Goal: Transaction & Acquisition: Purchase product/service

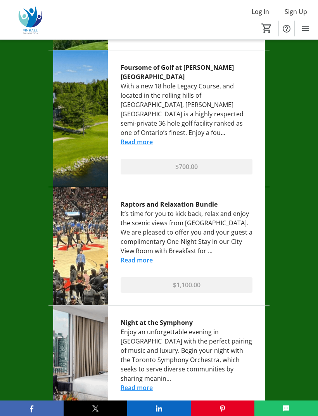
scroll to position [1585, 0]
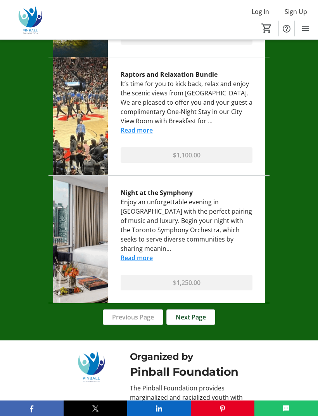
click at [209, 308] on span at bounding box center [191, 317] width 48 height 19
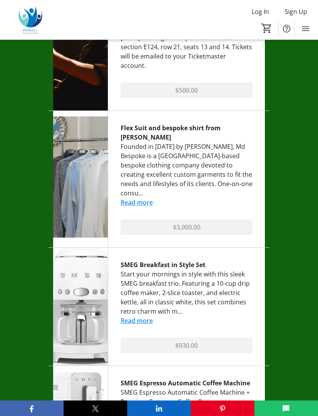
scroll to position [1053, 0]
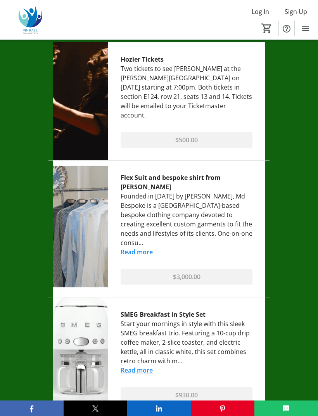
click at [145, 248] on link "Read more" at bounding box center [137, 252] width 32 height 9
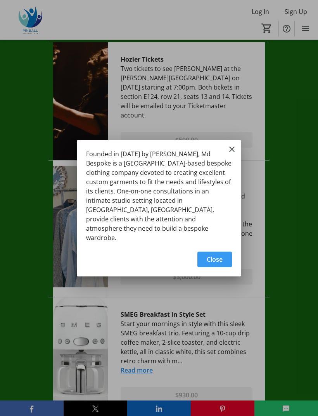
click at [235, 154] on mat-icon "Close" at bounding box center [231, 149] width 9 height 9
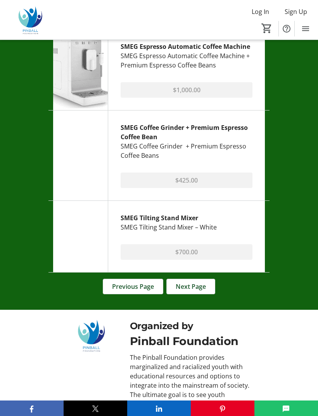
scroll to position [1467, 0]
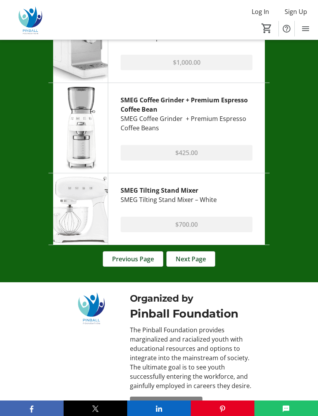
click at [207, 250] on span at bounding box center [191, 259] width 48 height 19
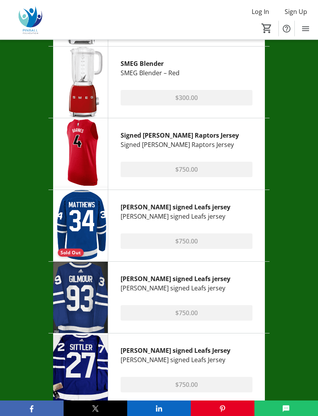
scroll to position [1098, 0]
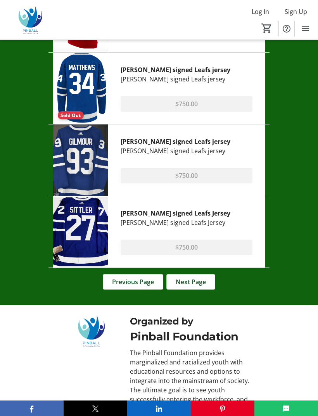
click at [209, 284] on span at bounding box center [191, 281] width 48 height 19
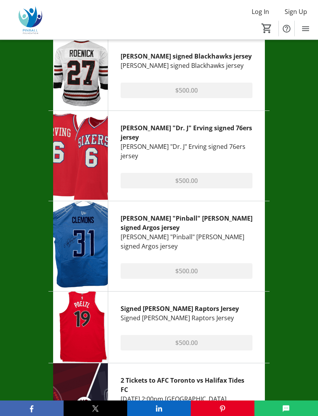
scroll to position [1215, 0]
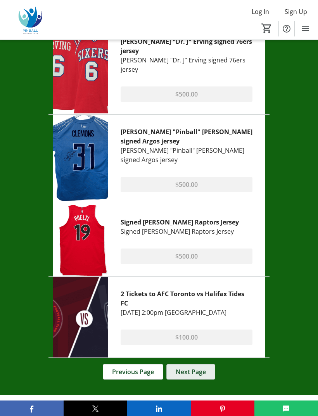
click at [211, 363] on span at bounding box center [191, 371] width 48 height 19
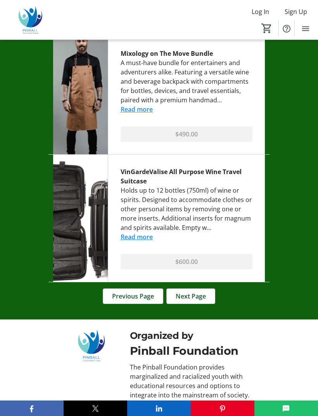
scroll to position [1616, 0]
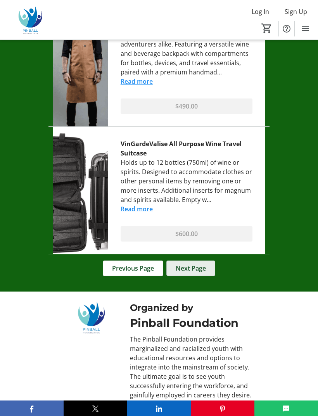
click at [202, 259] on span at bounding box center [191, 268] width 48 height 19
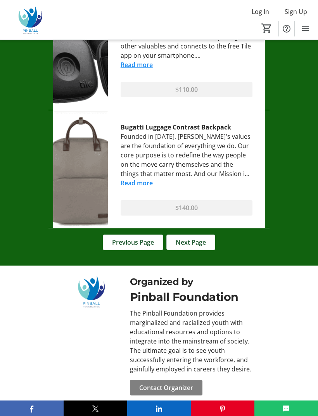
scroll to position [1486, 0]
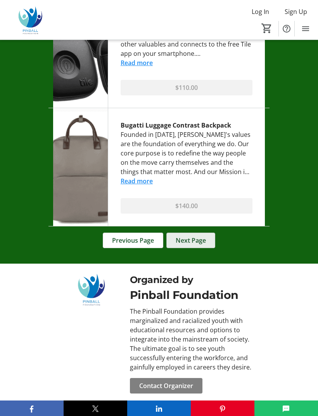
click at [209, 244] on span at bounding box center [191, 240] width 48 height 19
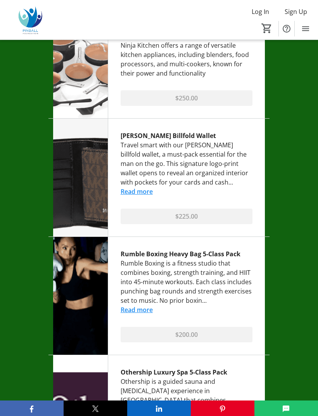
scroll to position [1024, 0]
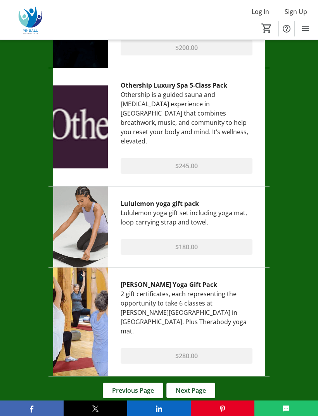
click at [209, 381] on span at bounding box center [191, 390] width 48 height 19
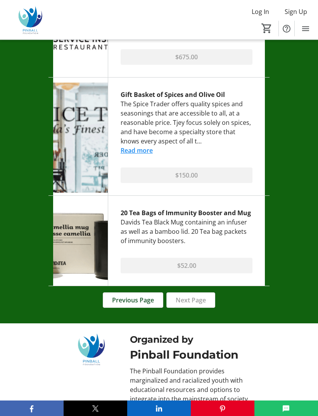
scroll to position [1281, 0]
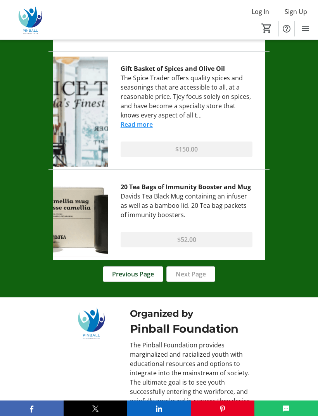
click at [207, 280] on div "Previous Page Next Page" at bounding box center [159, 274] width 212 height 16
click at [157, 273] on span at bounding box center [133, 274] width 60 height 19
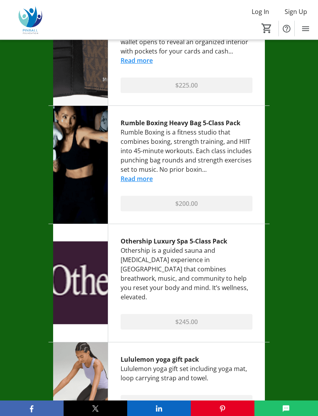
scroll to position [1332, 0]
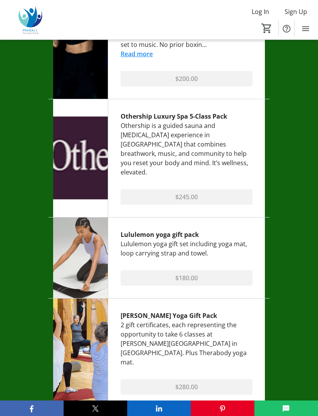
click at [147, 415] on span "Previous Page" at bounding box center [133, 421] width 42 height 9
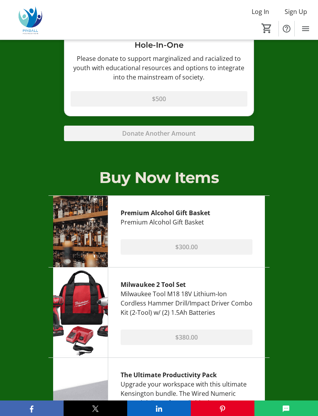
scroll to position [901, 0]
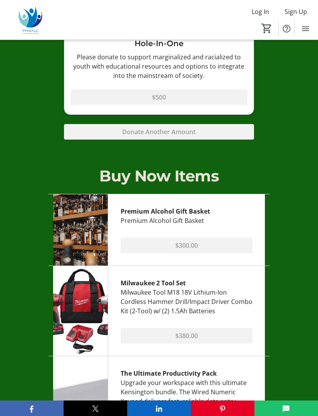
click at [198, 285] on div "Milwaukee 2 Tool Set" at bounding box center [187, 282] width 132 height 9
click at [179, 285] on div "Milwaukee 2 Tool Set" at bounding box center [187, 282] width 132 height 9
click at [228, 308] on div "Milwaukee Tool M18 18V Lithium-Ion Cordless Hammer Drill/Impact Driver Combo Ki…" at bounding box center [187, 302] width 132 height 28
click at [224, 287] on div "Milwaukee 2 Tool Set" at bounding box center [187, 282] width 132 height 9
click at [224, 302] on div "Milwaukee Tool M18 18V Lithium-Ion Cordless Hammer Drill/Impact Driver Combo Ki…" at bounding box center [187, 302] width 132 height 28
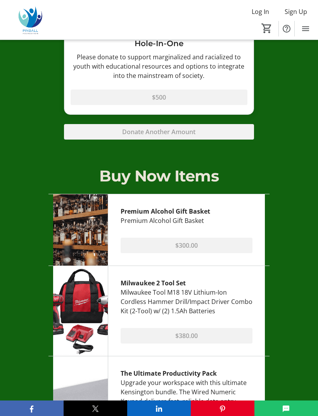
click at [95, 309] on img at bounding box center [80, 311] width 55 height 90
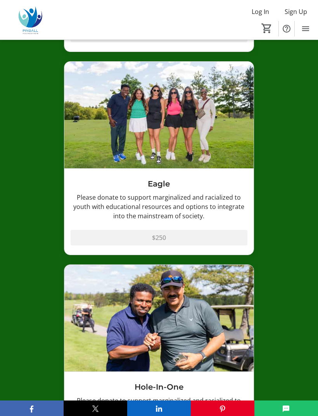
click at [24, 21] on img at bounding box center [31, 19] width 52 height 29
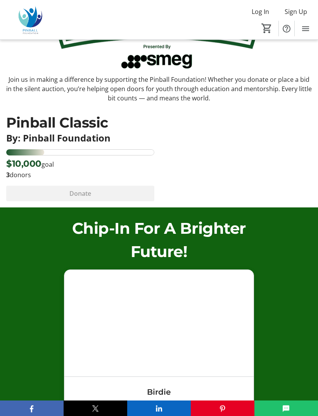
scroll to position [0, 0]
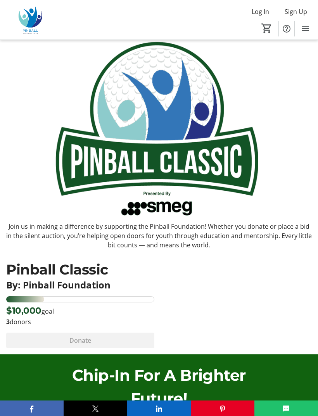
click at [306, 36] on span "Menu" at bounding box center [306, 29] width 16 height 16
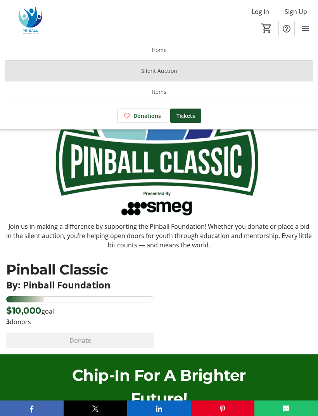
click at [169, 77] on span at bounding box center [159, 71] width 309 height 19
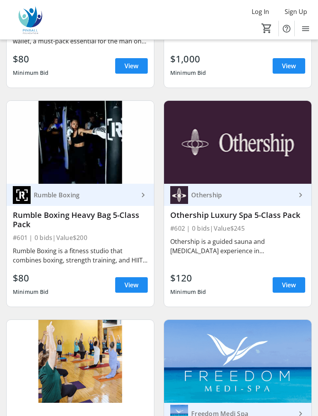
scroll to position [4429, 0]
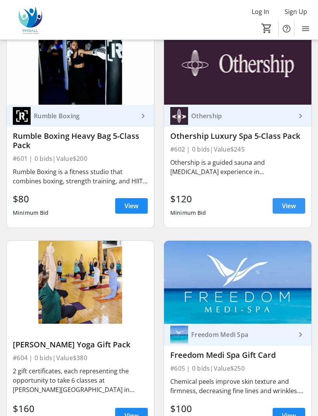
click at [281, 196] on span at bounding box center [288, 205] width 33 height 19
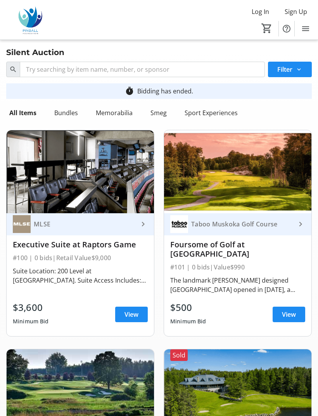
click at [146, 120] on div "Smeg" at bounding box center [158, 113] width 34 height 16
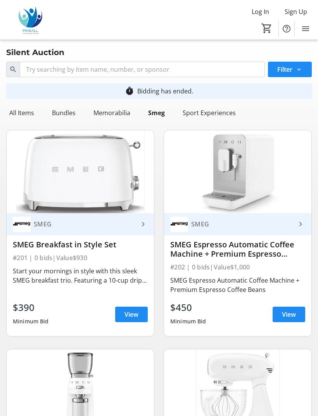
click at [201, 118] on div "Sport Experiences" at bounding box center [208, 113] width 59 height 16
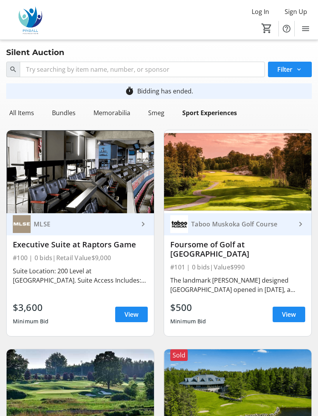
click at [56, 112] on div "Bundles" at bounding box center [64, 113] width 30 height 16
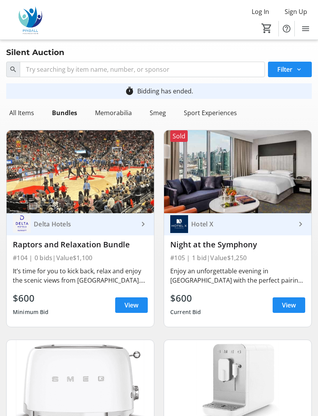
click at [109, 110] on div "Memorabilia" at bounding box center [113, 113] width 43 height 16
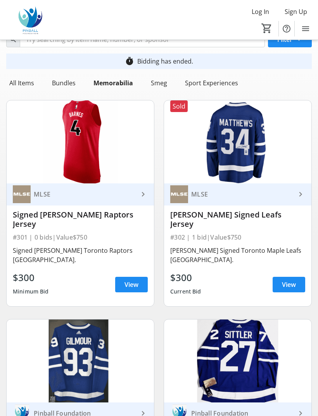
scroll to position [29, 0]
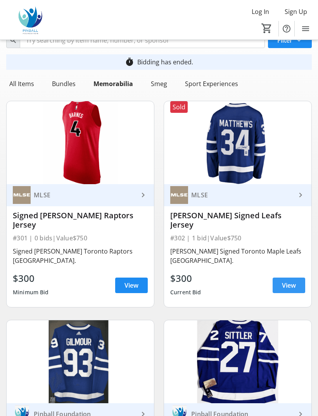
click at [293, 290] on span at bounding box center [288, 285] width 33 height 19
